Goal: Task Accomplishment & Management: Complete application form

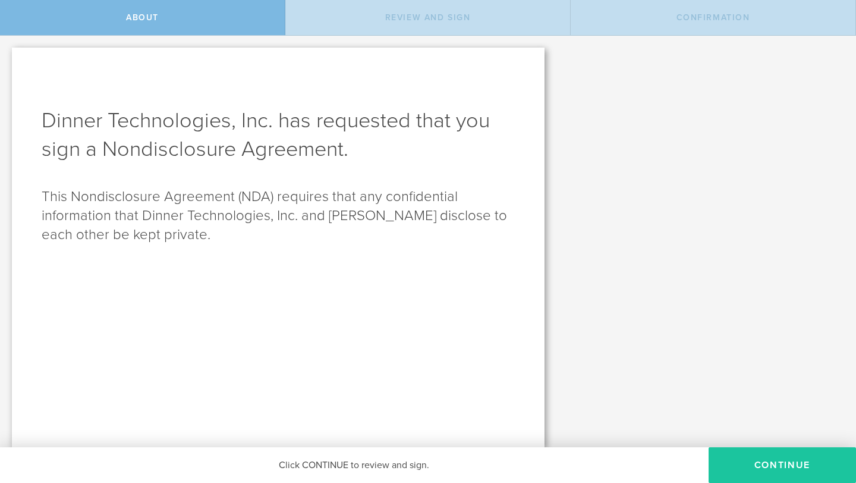
click at [746, 460] on button "Continue" at bounding box center [782, 465] width 147 height 36
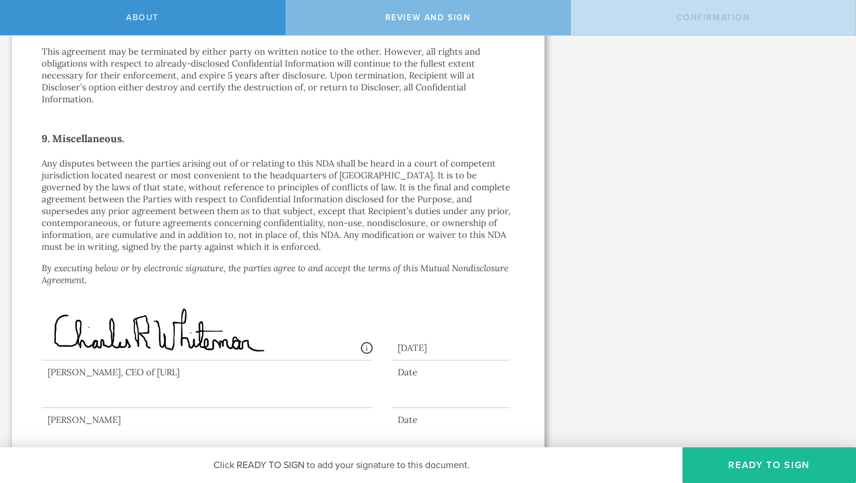
scroll to position [1014, 0]
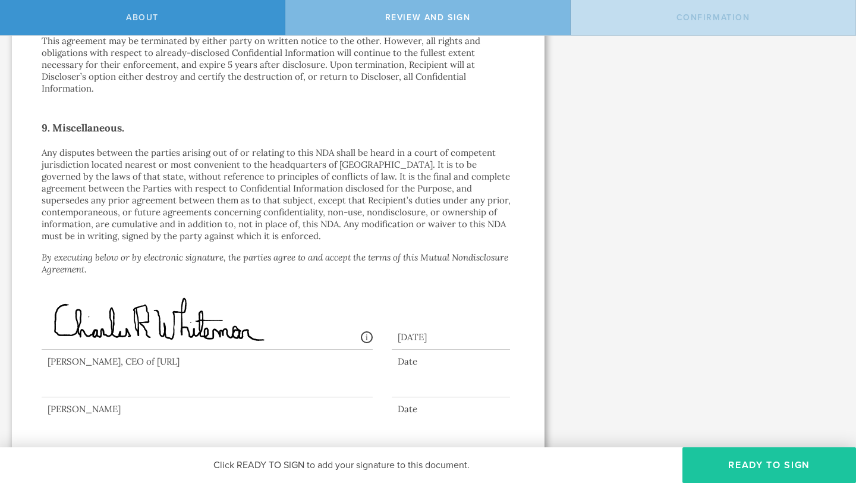
click at [730, 455] on button "Ready to Sign" at bounding box center [770, 465] width 174 height 36
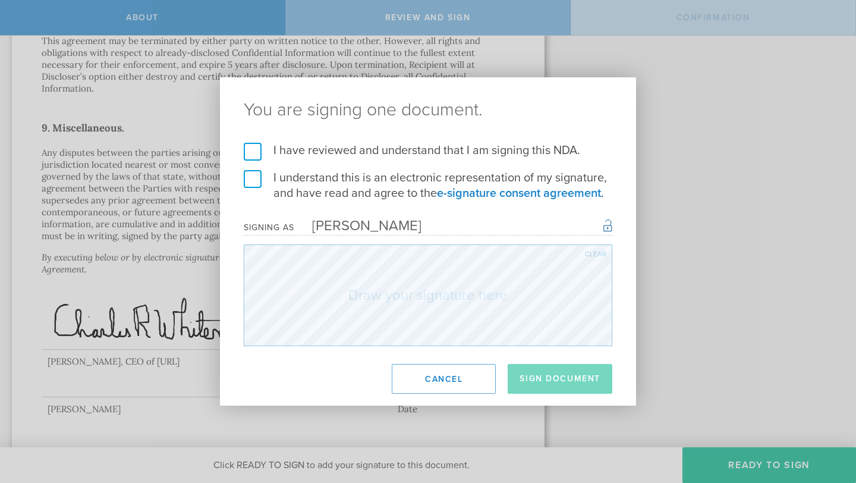
click at [252, 158] on label "I have reviewed and understand that I am signing this NDA." at bounding box center [428, 150] width 369 height 15
click at [0, 0] on input "I have reviewed and understand that I am signing this NDA." at bounding box center [0, 0] width 0 height 0
click at [252, 181] on label "I understand this is an electronic representation of my signature, and have rea…" at bounding box center [428, 185] width 369 height 31
click at [0, 0] on input "I understand this is an electronic representation of my signature, and have rea…" at bounding box center [0, 0] width 0 height 0
click at [454, 372] on button "Cancel" at bounding box center [444, 379] width 104 height 30
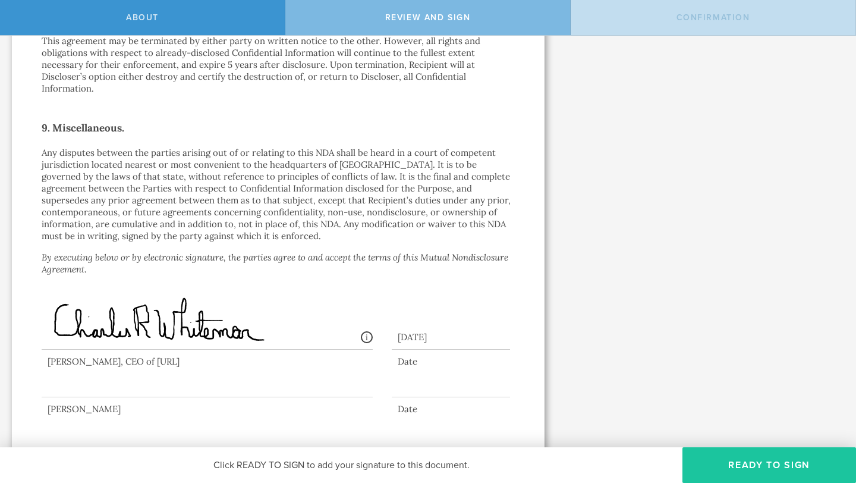
click at [714, 461] on button "Ready to Sign" at bounding box center [770, 465] width 174 height 36
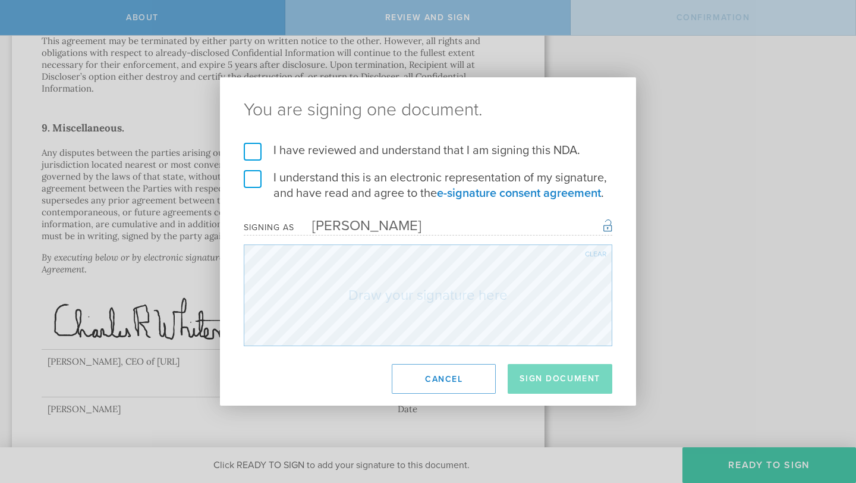
click at [254, 150] on label "I have reviewed and understand that I am signing this NDA." at bounding box center [428, 150] width 369 height 15
click at [0, 0] on input "I have reviewed and understand that I am signing this NDA." at bounding box center [0, 0] width 0 height 0
click at [252, 180] on label "I understand this is an electronic representation of my signature, and have rea…" at bounding box center [428, 185] width 369 height 31
click at [0, 0] on input "I understand this is an electronic representation of my signature, and have rea…" at bounding box center [0, 0] width 0 height 0
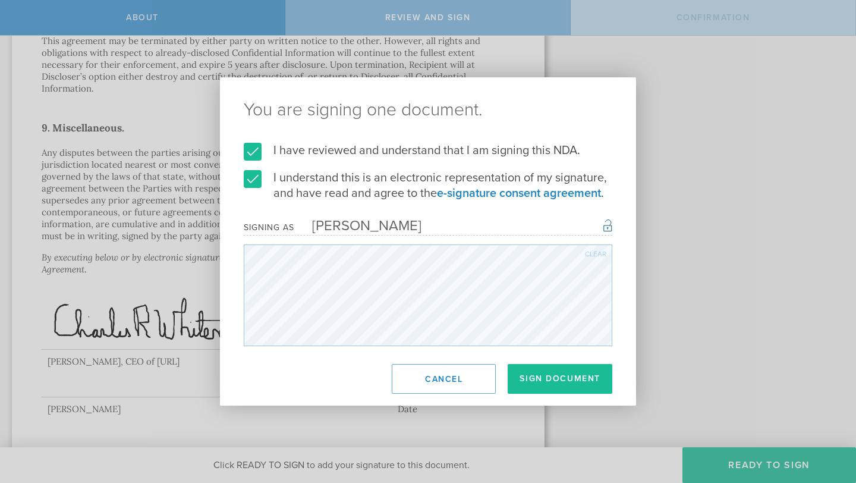
click at [595, 252] on div "Clear" at bounding box center [595, 253] width 21 height 7
click at [596, 253] on div "Clear" at bounding box center [595, 253] width 21 height 7
click at [599, 252] on div "Clear" at bounding box center [595, 253] width 21 height 7
click at [557, 384] on button "Sign Document" at bounding box center [560, 379] width 105 height 30
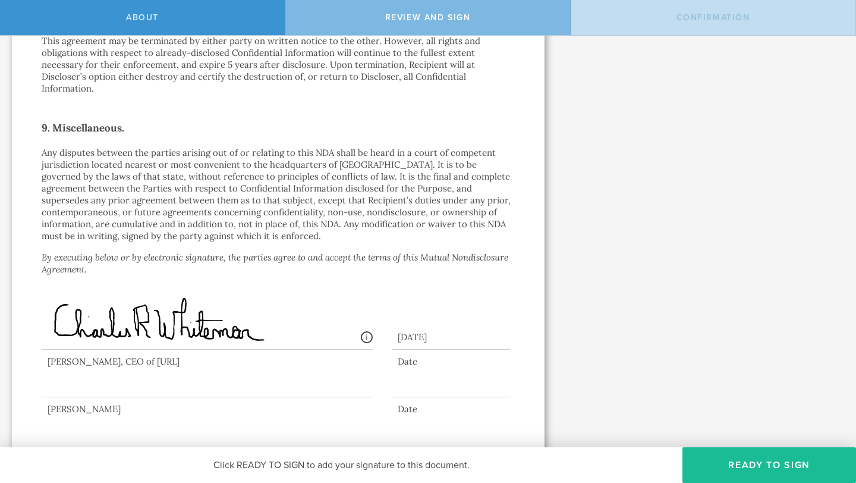
scroll to position [0, 0]
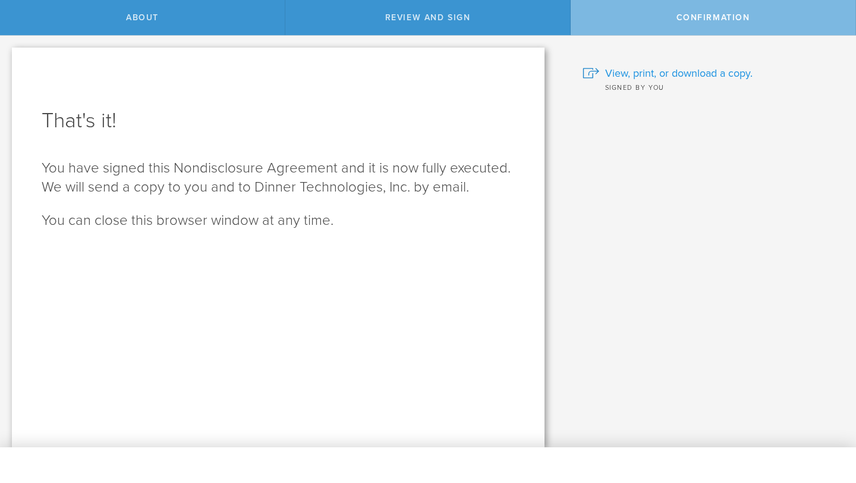
click at [678, 77] on span "View, print, or download a copy." at bounding box center [678, 72] width 147 height 15
